Goal: Navigation & Orientation: Find specific page/section

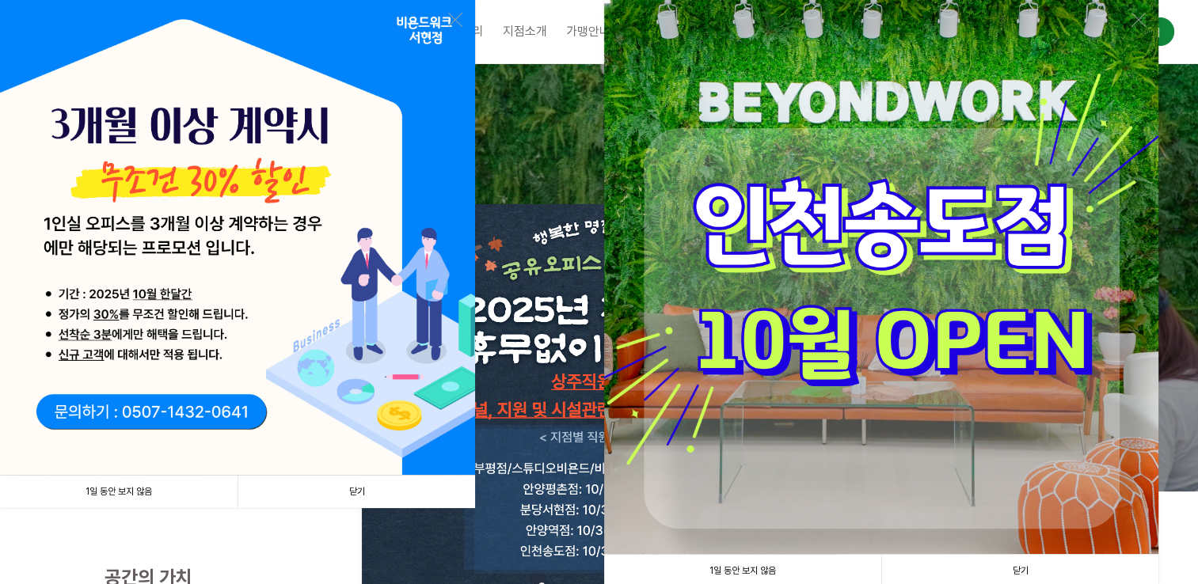
click at [342, 492] on link "닫기" at bounding box center [355, 492] width 237 height 32
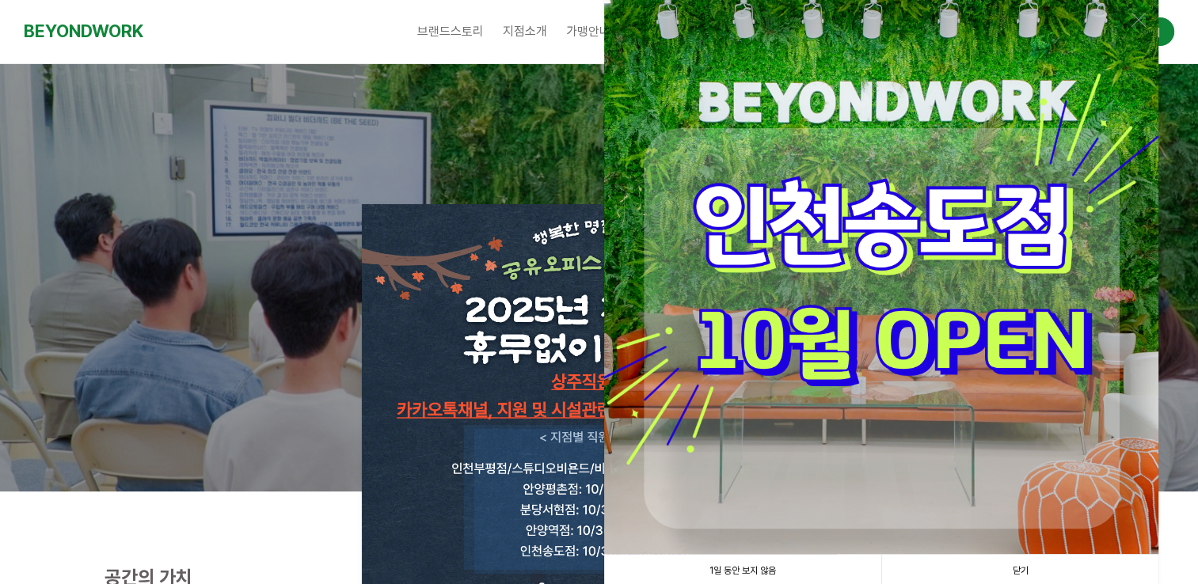
scroll to position [317, 0]
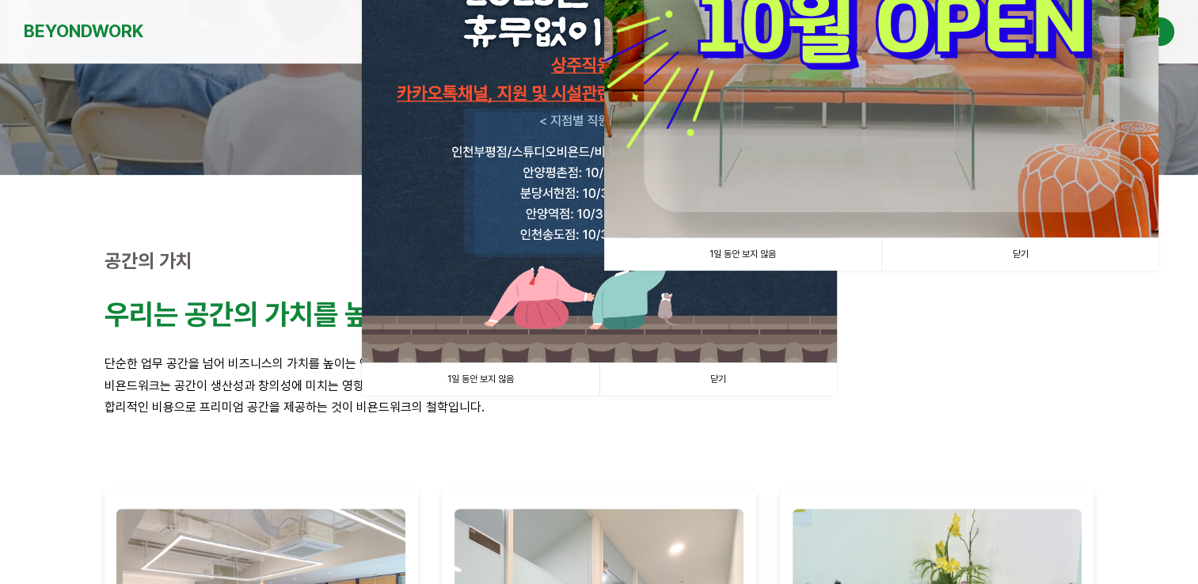
click at [705, 389] on link "닫기" at bounding box center [717, 379] width 237 height 32
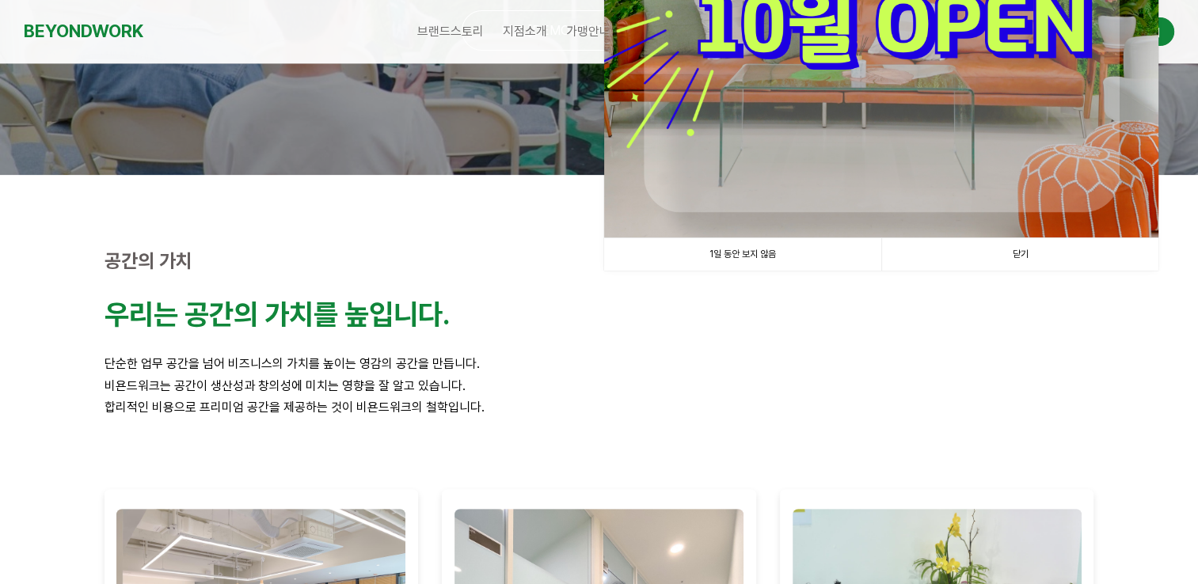
click at [1004, 249] on link "닫기" at bounding box center [1019, 254] width 277 height 32
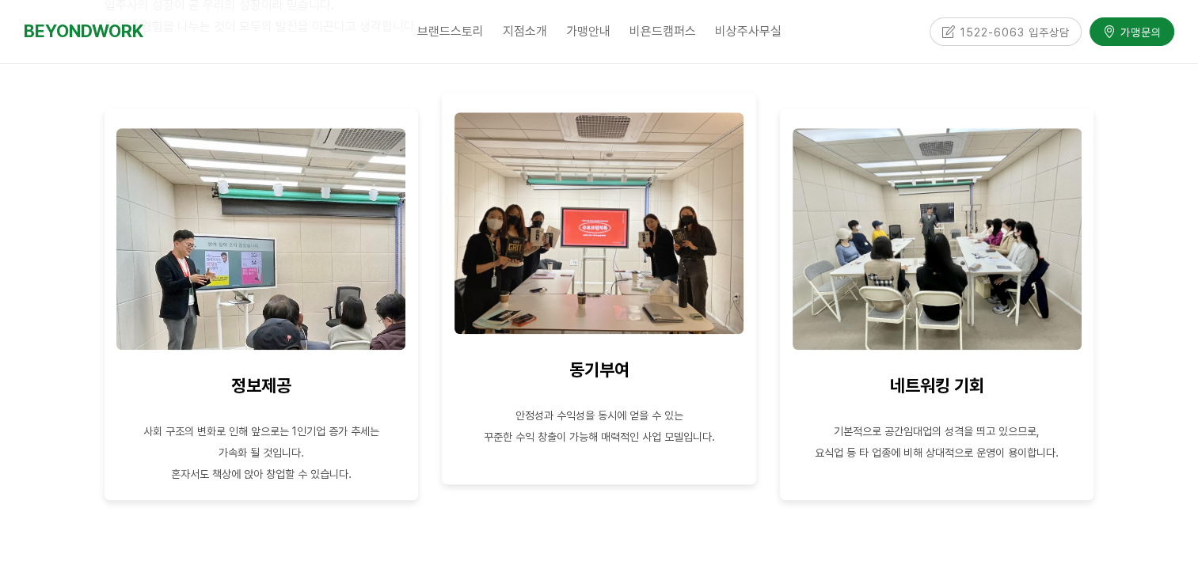
scroll to position [0, 0]
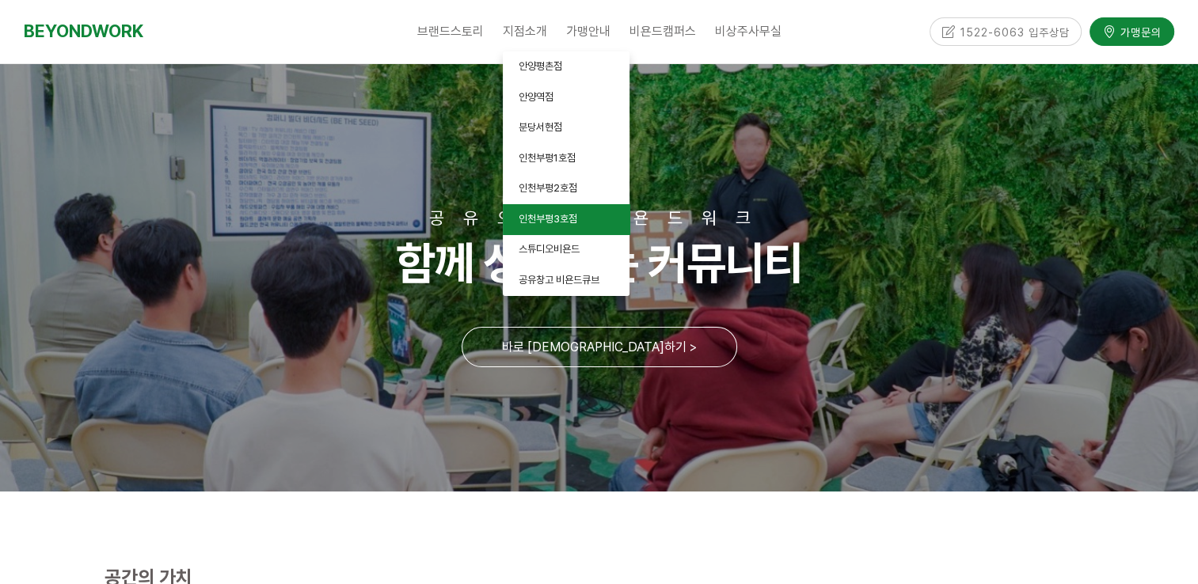
click at [564, 219] on span "인천부평3호점" at bounding box center [547, 219] width 59 height 12
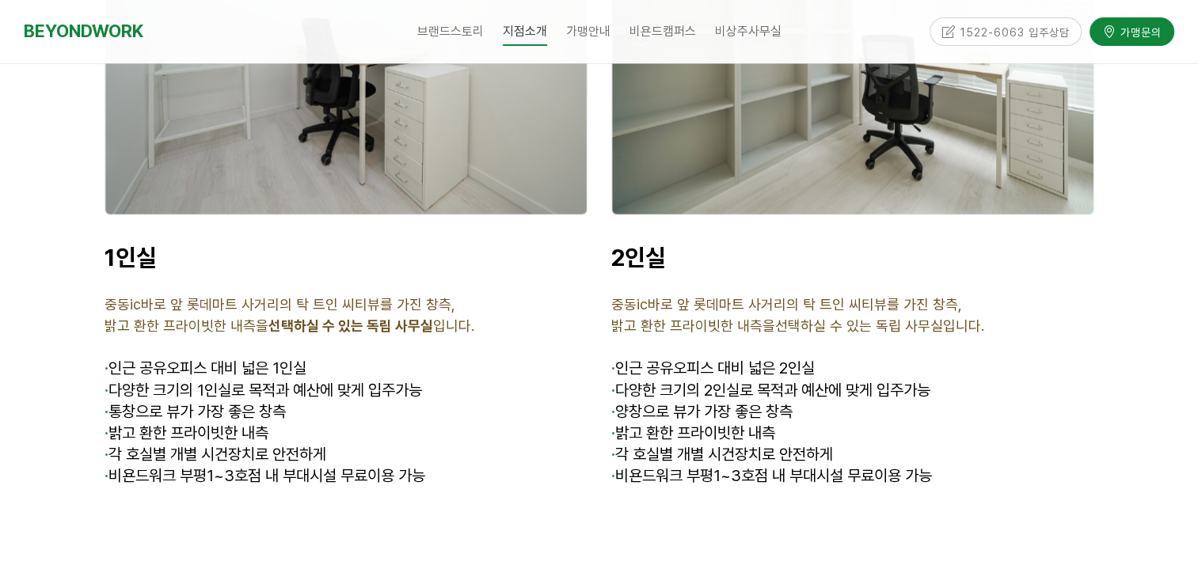
scroll to position [3799, 0]
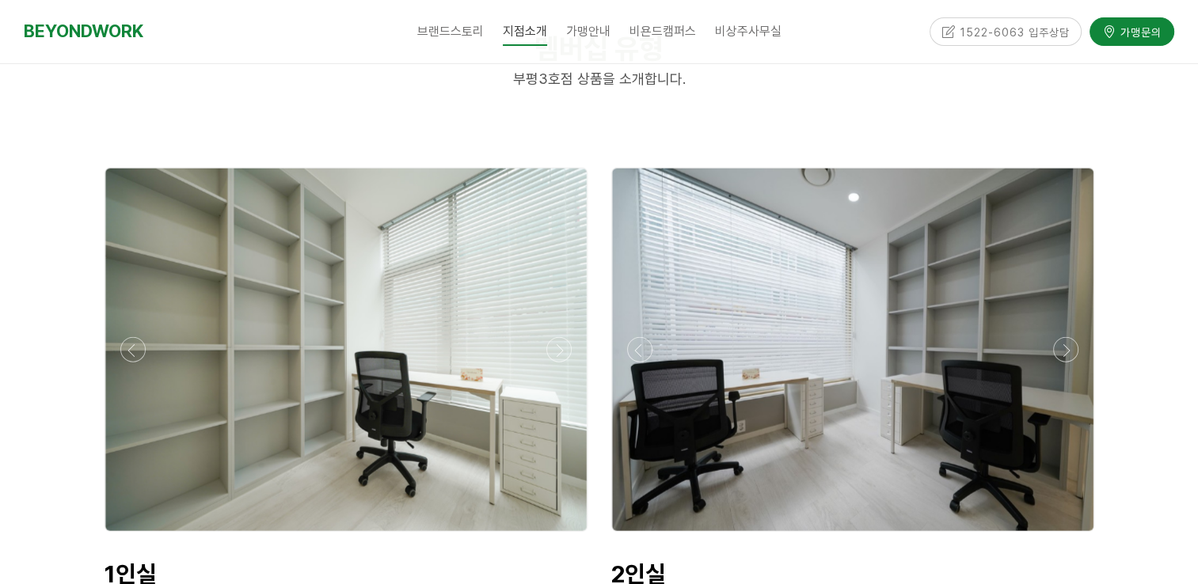
click at [289, 390] on div at bounding box center [345, 350] width 481 height 363
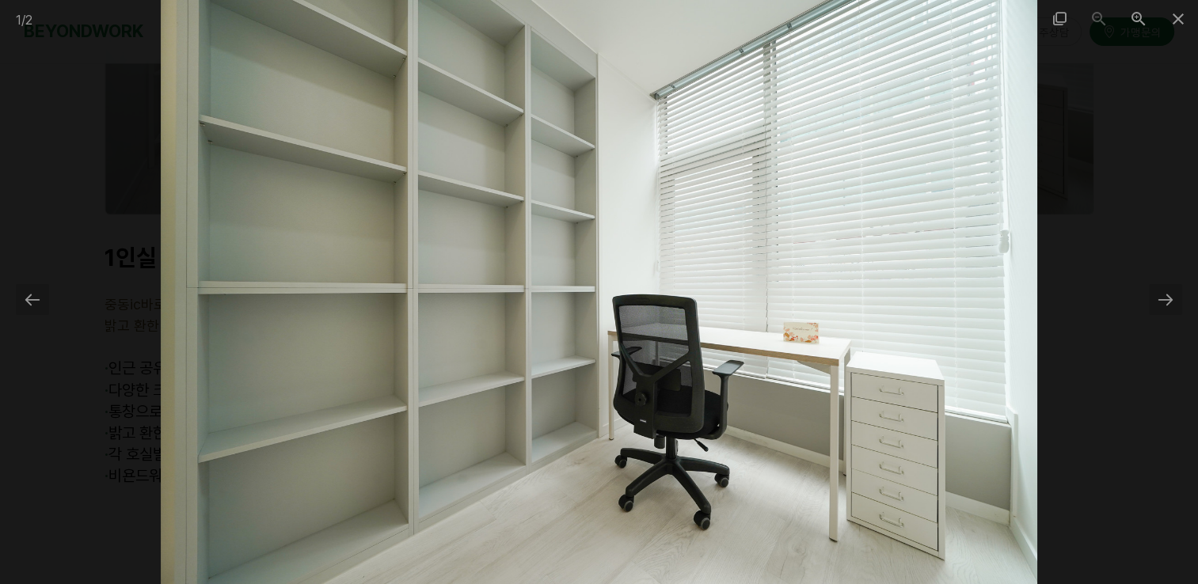
scroll to position [4433, 0]
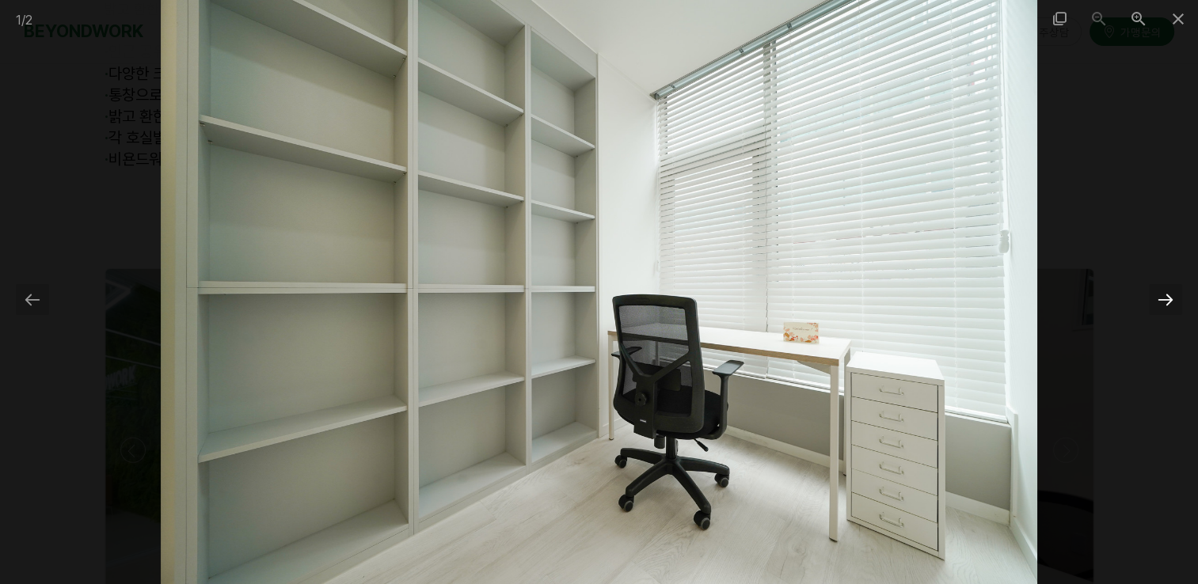
click at [1174, 299] on div at bounding box center [1165, 299] width 33 height 31
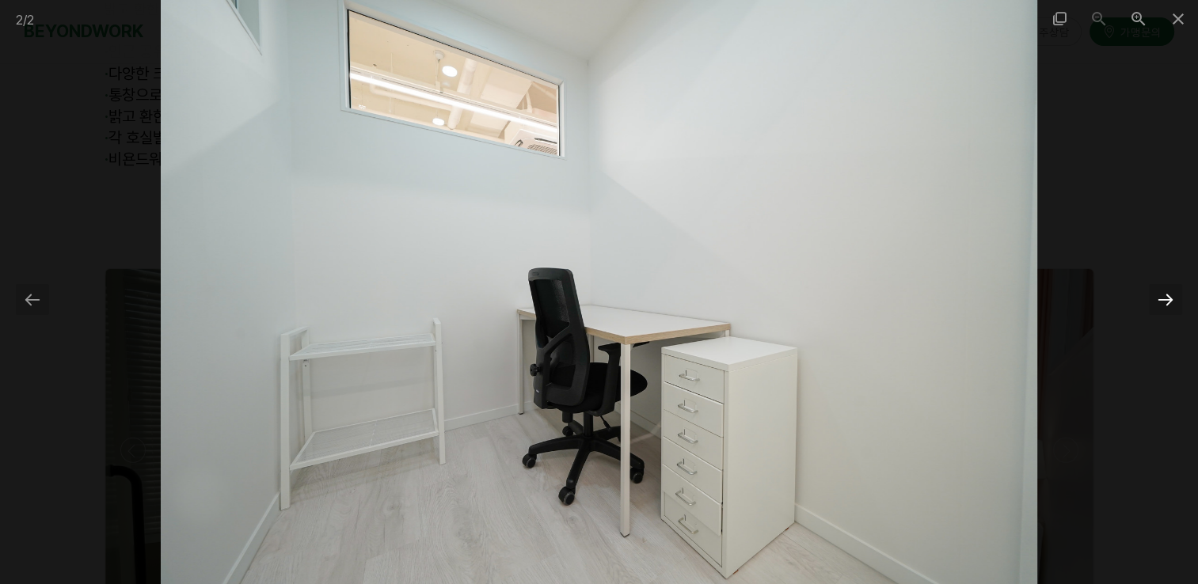
click at [1171, 299] on div at bounding box center [1165, 299] width 33 height 31
